Goal: Use online tool/utility: Utilize a website feature to perform a specific function

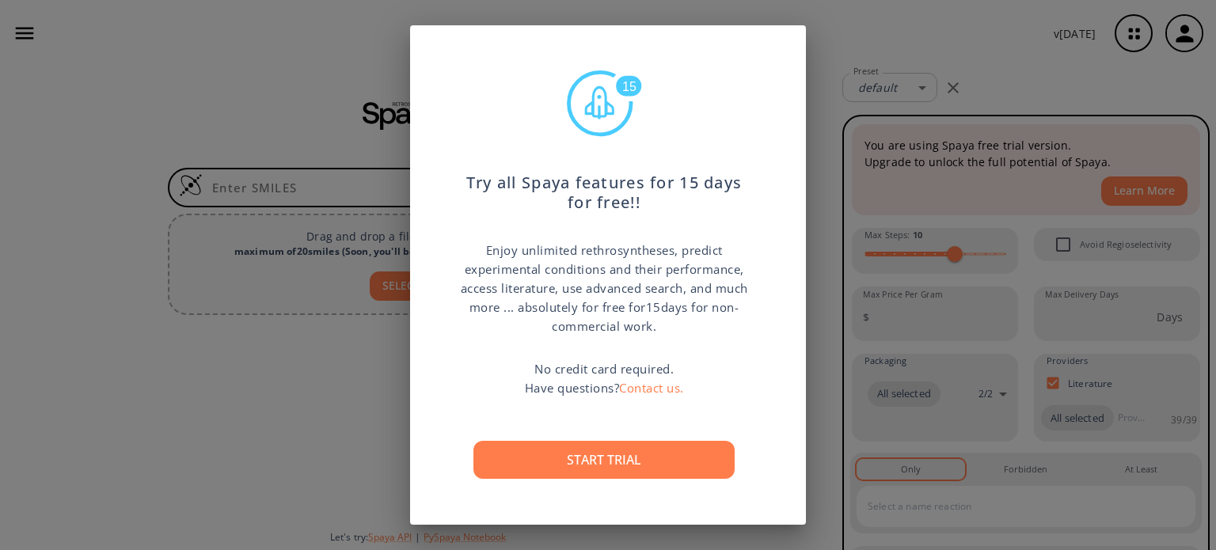
click at [365, 454] on div "15 Try all Spaya features for 15 days for free!! Enjoy unlimited rethrosynthese…" at bounding box center [608, 275] width 1216 height 550
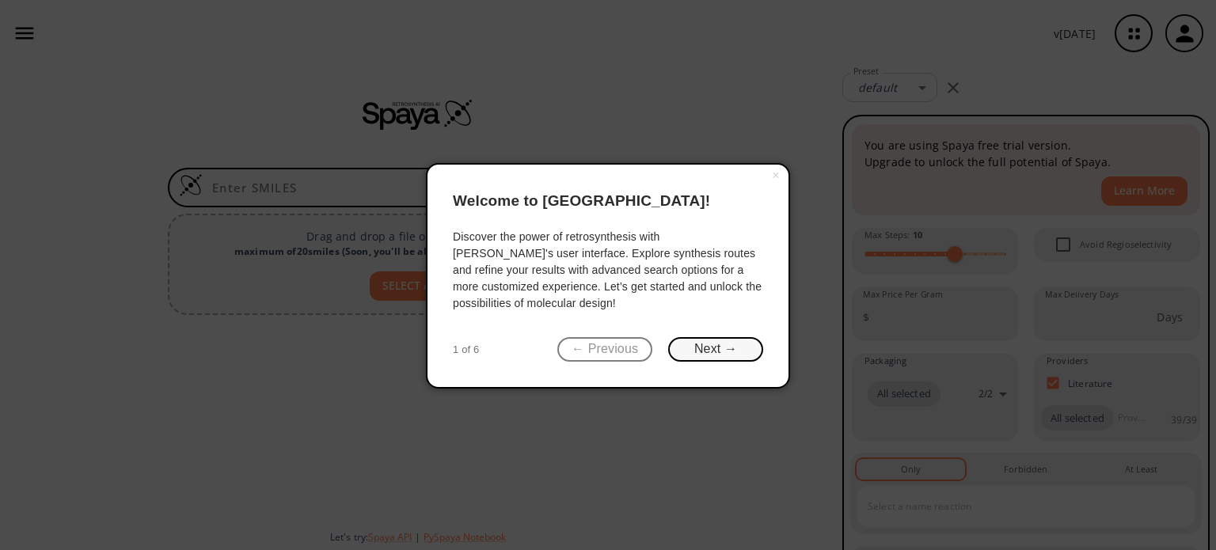
click at [679, 348] on button "Next →" at bounding box center [715, 349] width 95 height 25
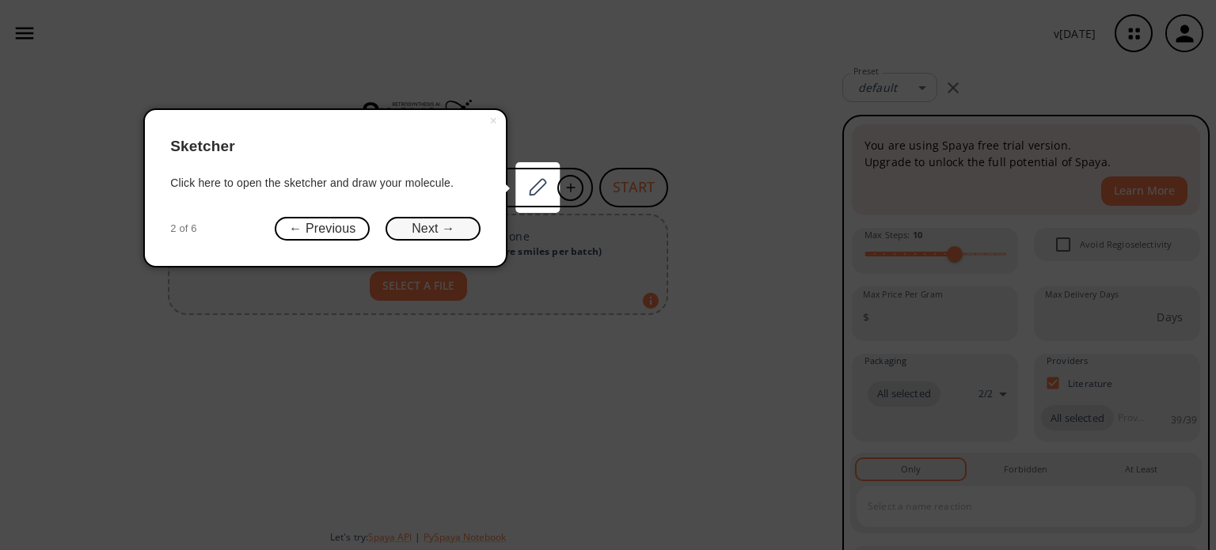
click at [408, 224] on button "Next →" at bounding box center [433, 229] width 95 height 25
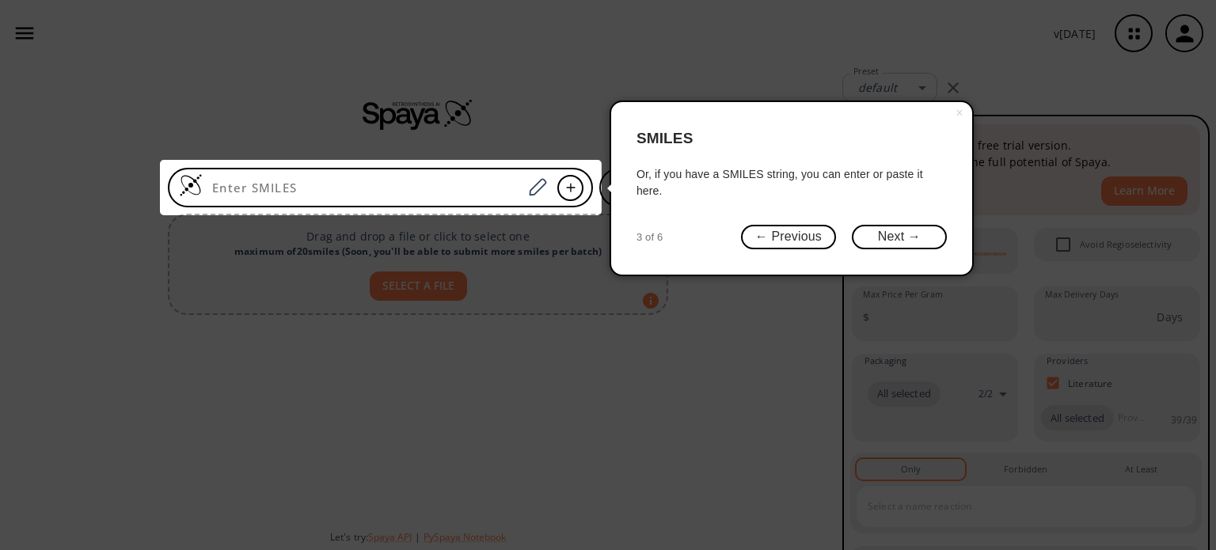
click button "×" at bounding box center [959, 113] width 25 height 22
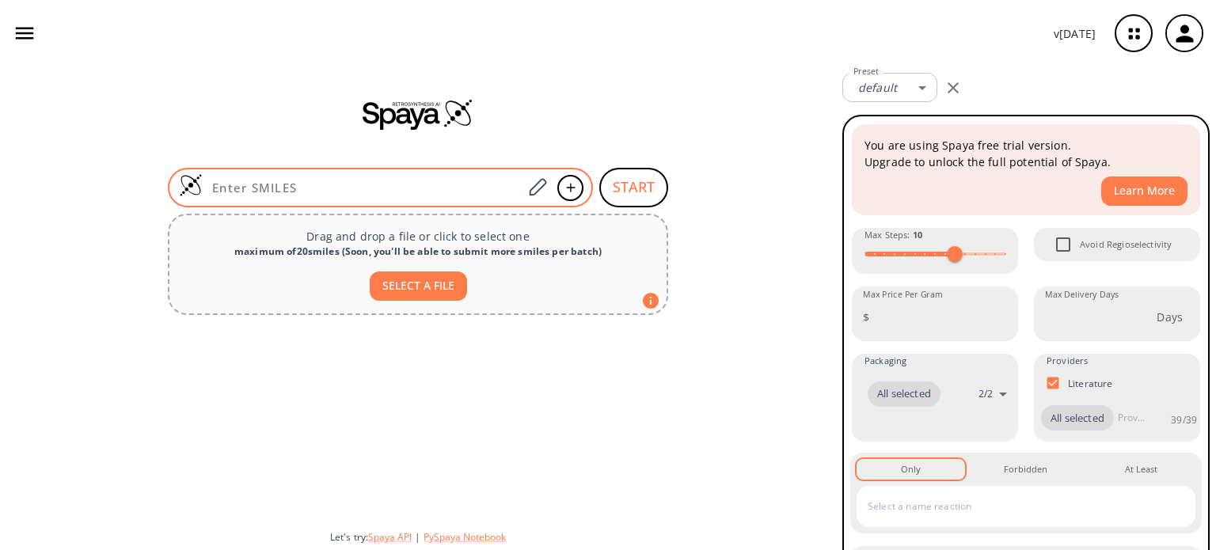
click at [461, 200] on div at bounding box center [380, 188] width 425 height 40
paste input "NS(CN1C=CC(C3NC2=CC(F)=C(C5=C(O)C=CC=C5F)C=C2N3C4=C(C)N=CC=C4C(C)C)N=C1)(=O)=O"
type input "NS(CN1C=CC(C3NC2=CC(F)=C(C5=C(O)C=CC=C5F)C=C2N3C4=C(C)N=CC=C4C(C)C)N=C1)(=O)=O"
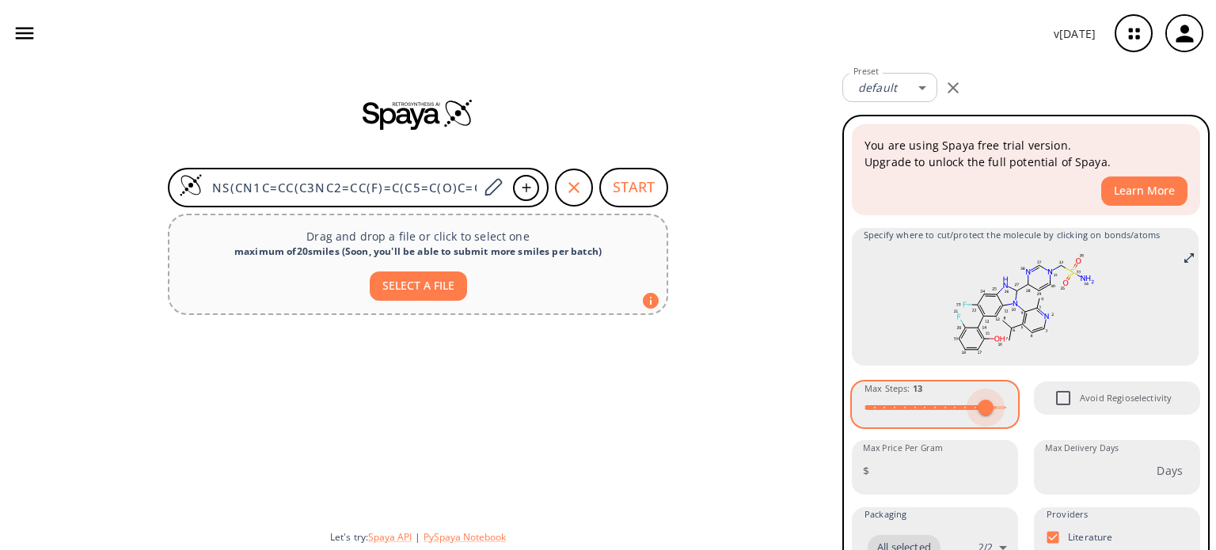
type input "15"
drag, startPoint x: 955, startPoint y: 411, endPoint x: 1017, endPoint y: 405, distance: 62.0
click at [1017, 405] on div "You are using Spaya free trial version. Upgrade to unlock the full potential of…" at bounding box center [1026, 522] width 352 height 799
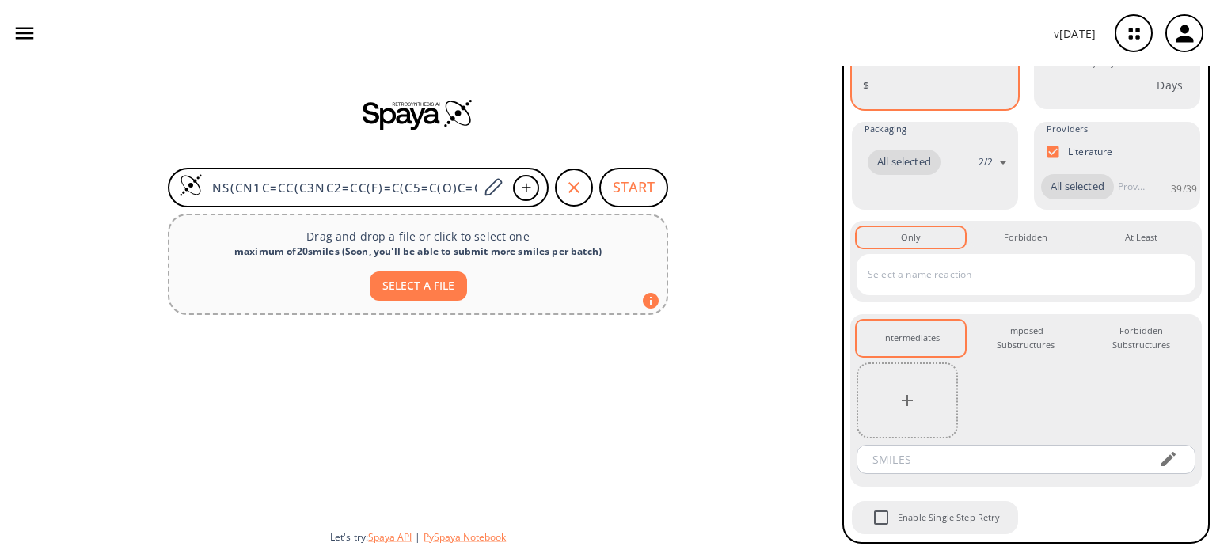
scroll to position [410, 0]
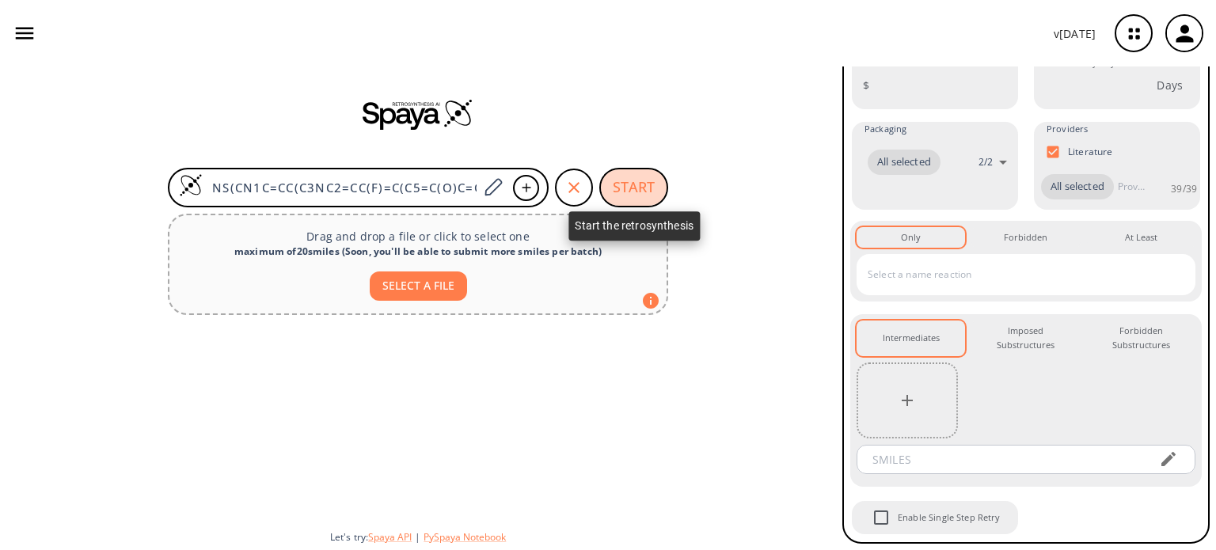
click at [631, 184] on button "START" at bounding box center [633, 188] width 69 height 40
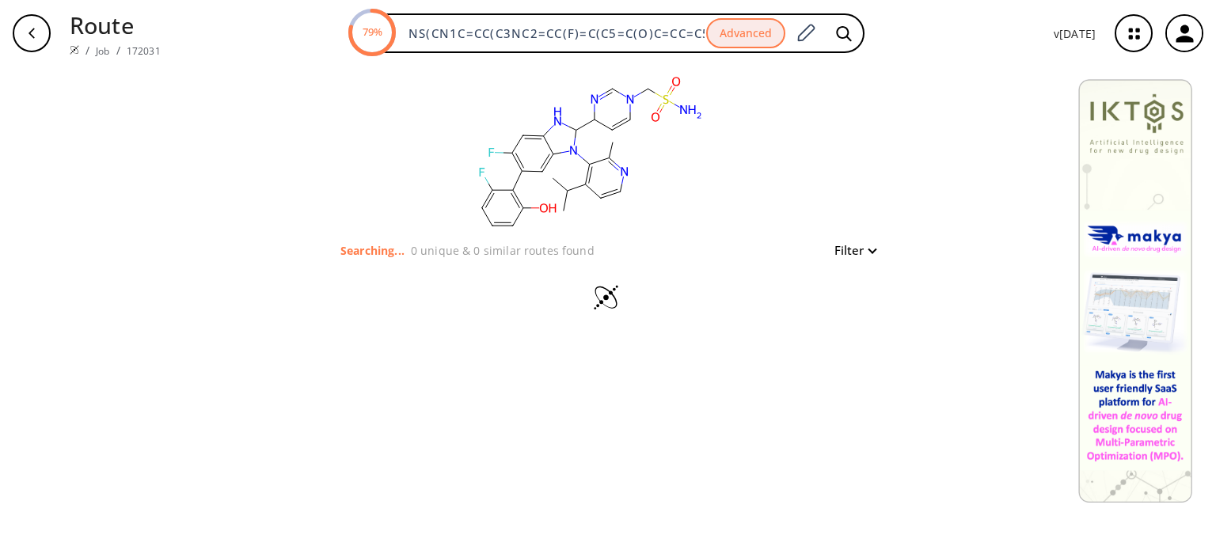
click at [406, 159] on div "clear" at bounding box center [608, 154] width 548 height 174
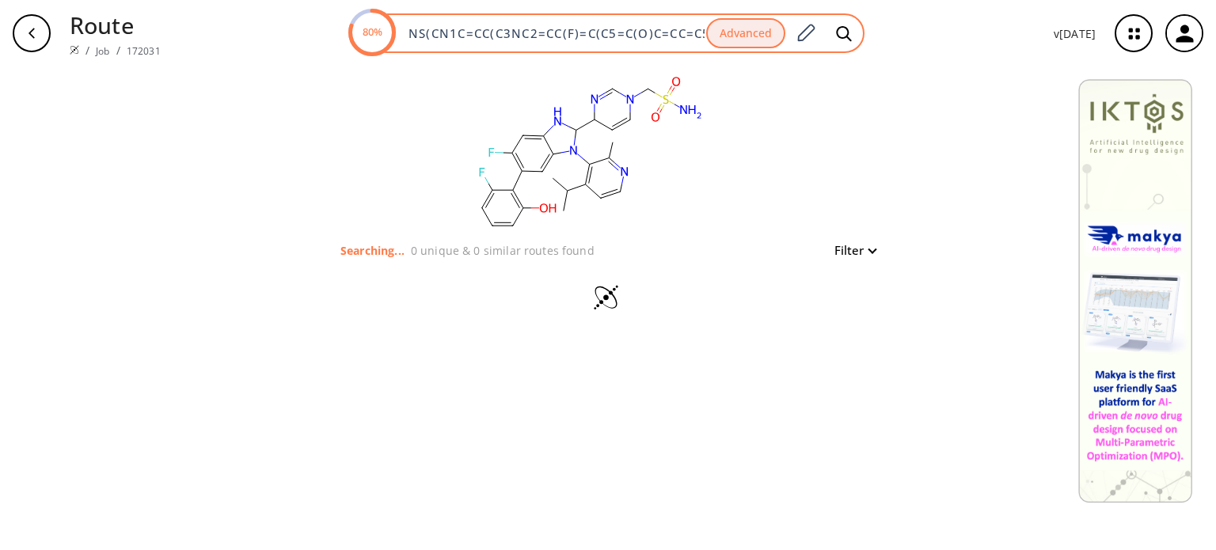
click at [371, 31] on text "80%" at bounding box center [372, 32] width 20 height 14
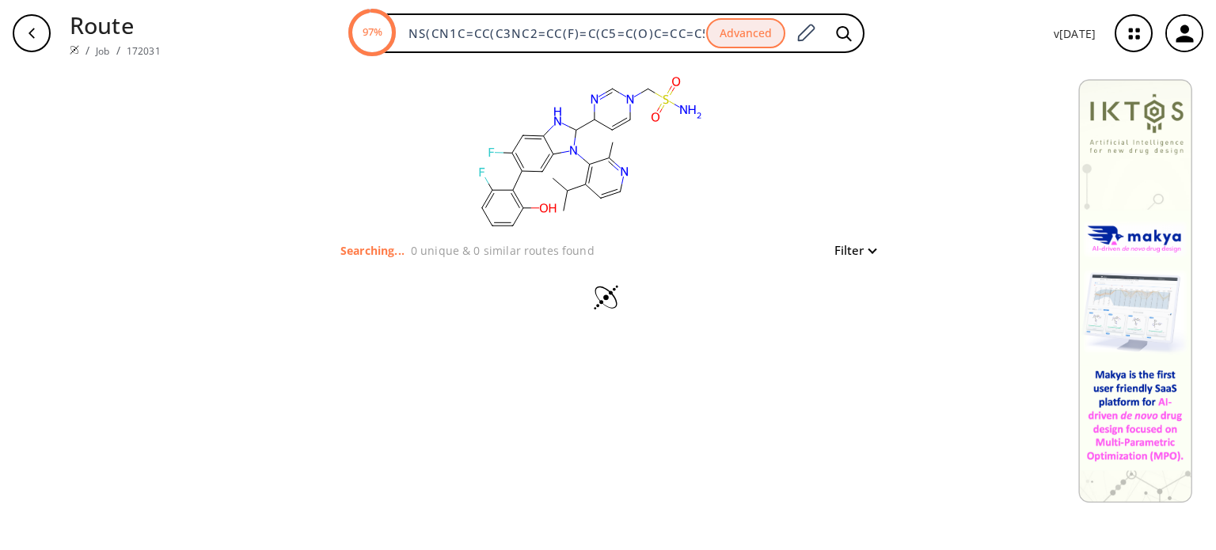
drag, startPoint x: 380, startPoint y: 130, endPoint x: 403, endPoint y: 158, distance: 36.0
click at [403, 158] on div "clear" at bounding box center [608, 154] width 548 height 174
